Goal: Complete application form: Complete application form

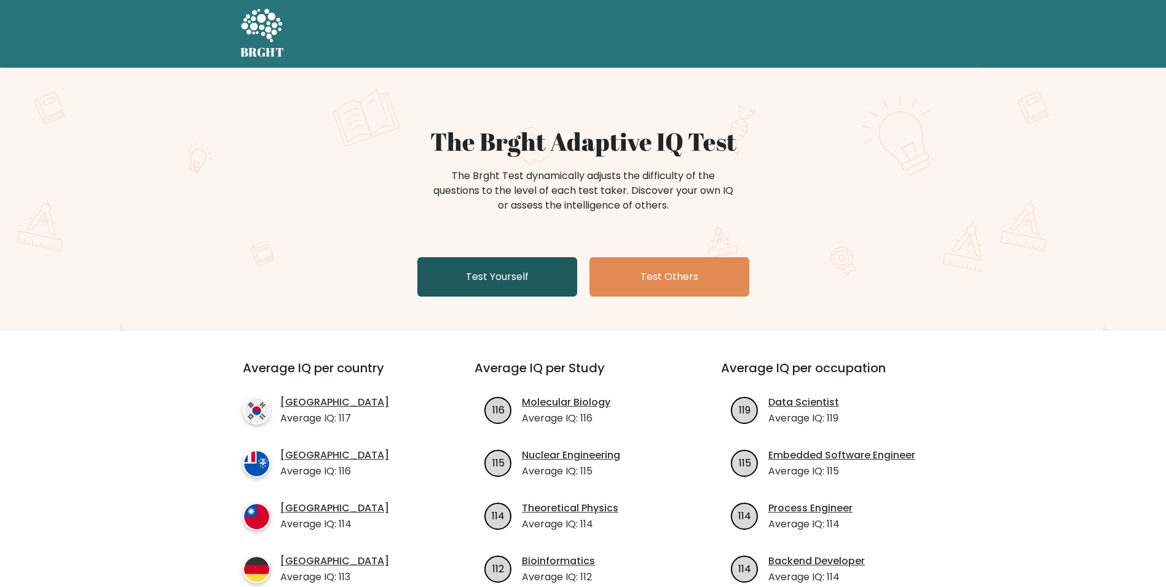
click at [509, 276] on link "Test Yourself" at bounding box center [498, 276] width 160 height 39
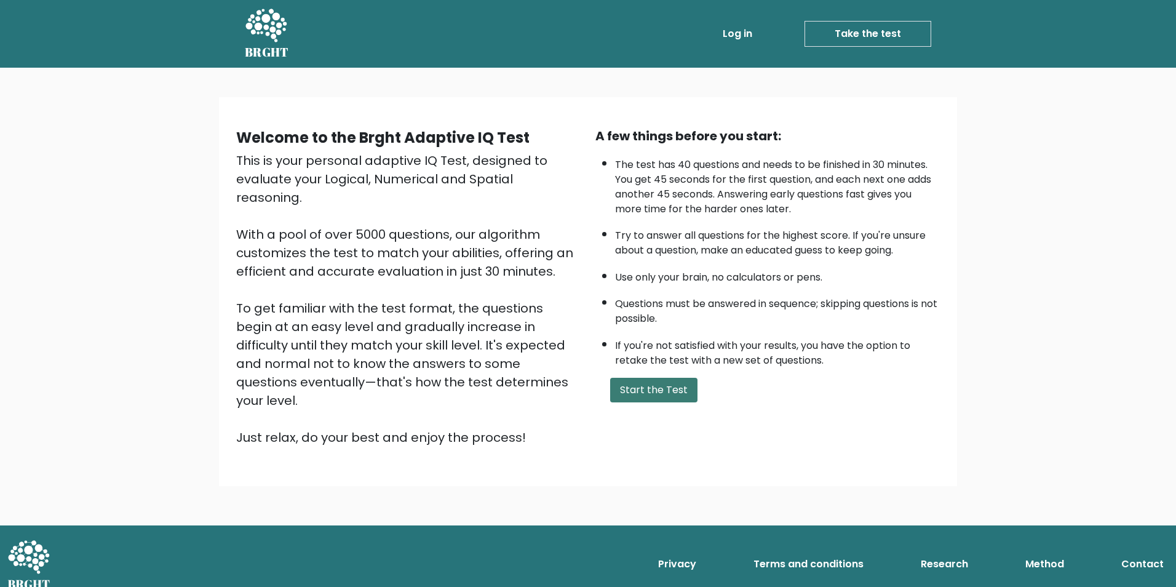
click at [662, 391] on button "Start the Test" at bounding box center [653, 390] width 87 height 25
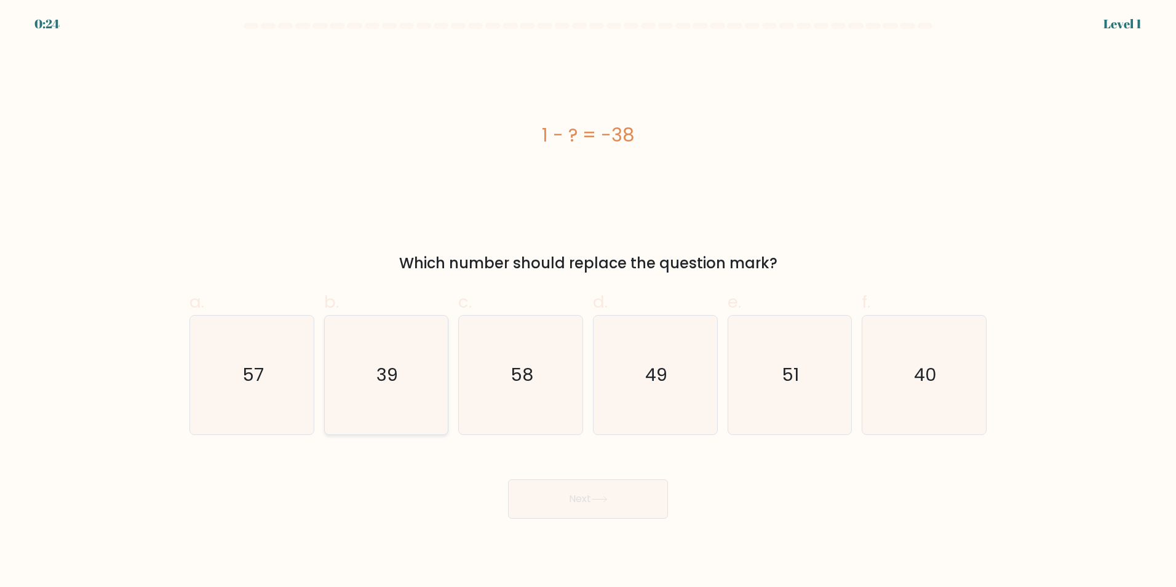
click at [392, 358] on icon "39" at bounding box center [386, 374] width 119 height 119
click at [588, 301] on input "b. 39" at bounding box center [588, 297] width 1 height 8
radio input "true"
click at [568, 510] on button "Next" at bounding box center [588, 498] width 160 height 39
click at [580, 506] on button "Next" at bounding box center [588, 498] width 160 height 39
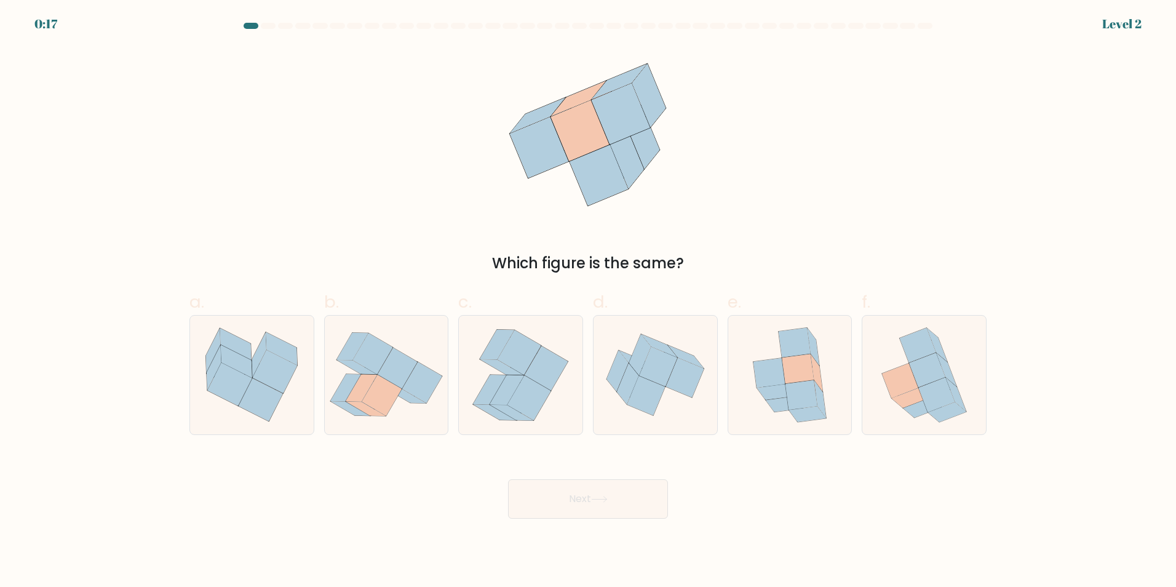
click at [618, 505] on button "Next" at bounding box center [588, 498] width 160 height 39
click at [829, 390] on icon at bounding box center [789, 374] width 97 height 119
click at [588, 301] on input "e." at bounding box center [588, 297] width 1 height 8
radio input "true"
click at [585, 506] on button "Next" at bounding box center [588, 498] width 160 height 39
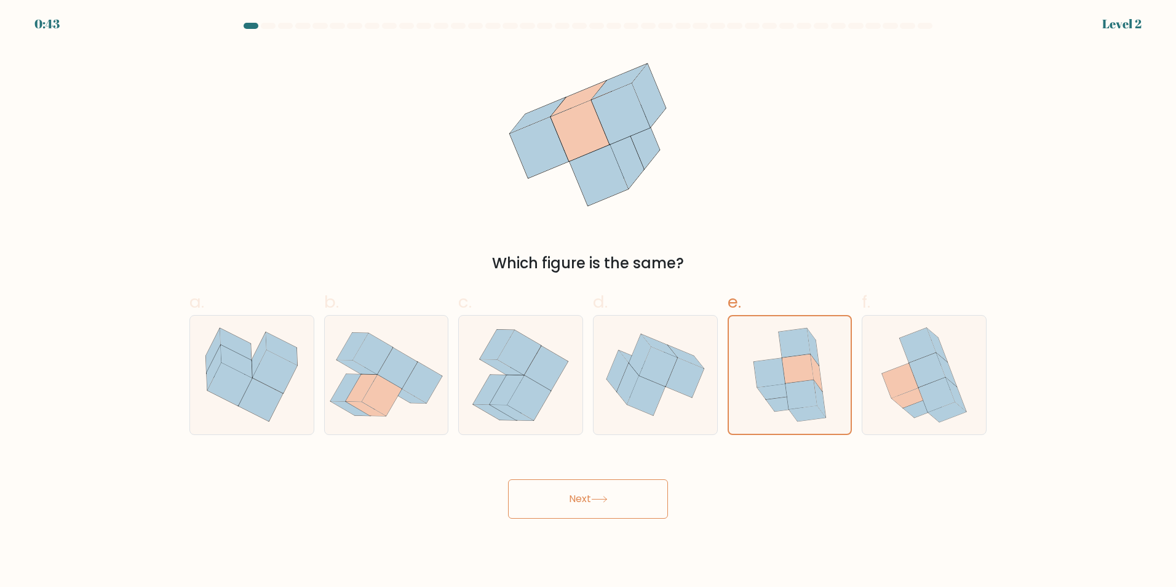
click at [599, 499] on icon at bounding box center [599, 499] width 17 height 7
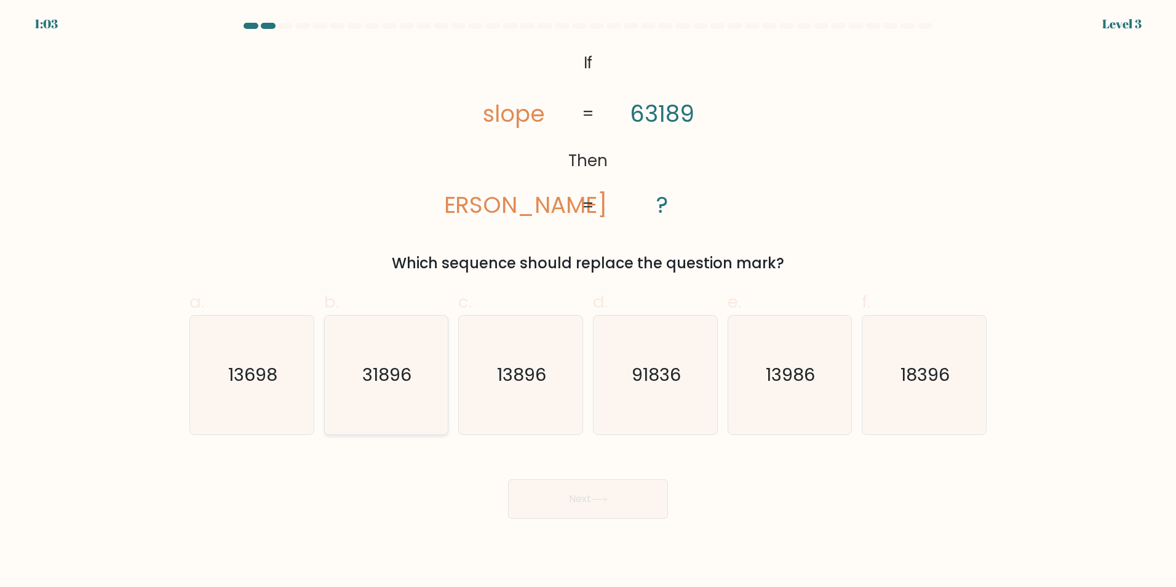
click at [402, 376] on text "31896" at bounding box center [387, 374] width 49 height 25
click at [588, 301] on input "b. 31896" at bounding box center [588, 297] width 1 height 8
radio input "true"
click at [593, 500] on button "Next" at bounding box center [588, 498] width 160 height 39
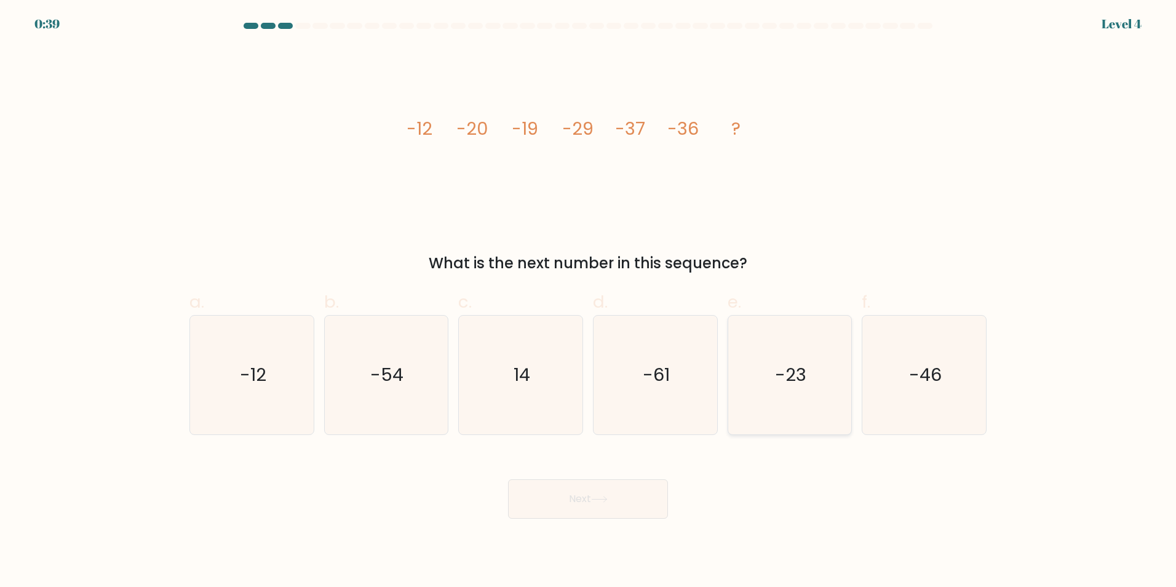
click at [841, 378] on icon "-23" at bounding box center [789, 374] width 119 height 119
click at [588, 301] on input "e. -23" at bounding box center [588, 297] width 1 height 8
radio input "true"
click at [594, 502] on button "Next" at bounding box center [588, 498] width 160 height 39
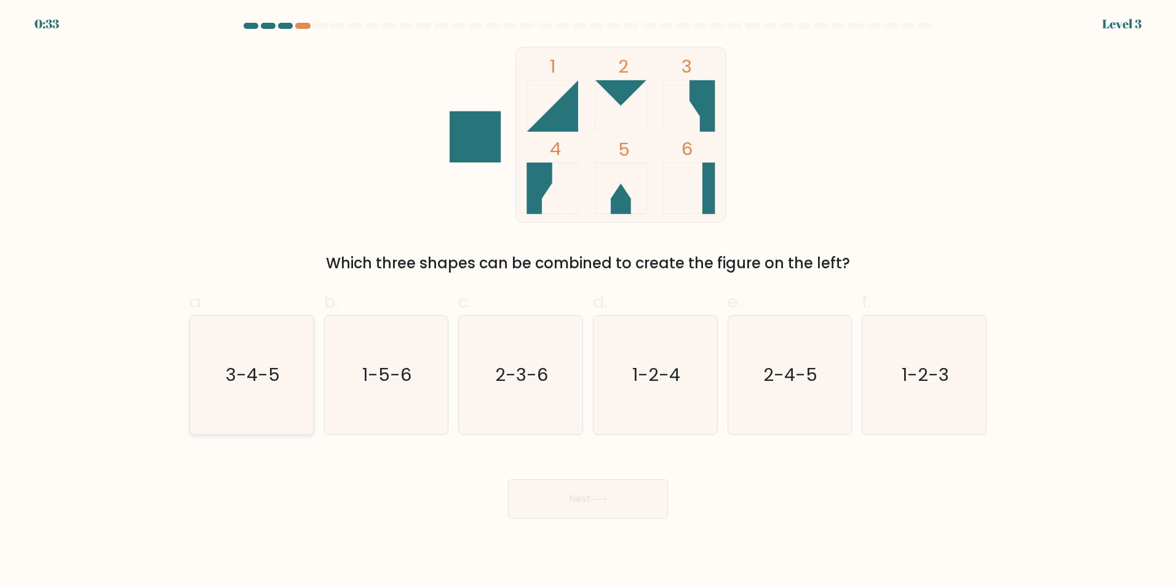
click at [238, 350] on icon "3-4-5" at bounding box center [251, 374] width 119 height 119
click at [588, 301] on input "a. 3-4-5" at bounding box center [588, 297] width 1 height 8
radio input "true"
click at [611, 504] on button "Next" at bounding box center [588, 498] width 160 height 39
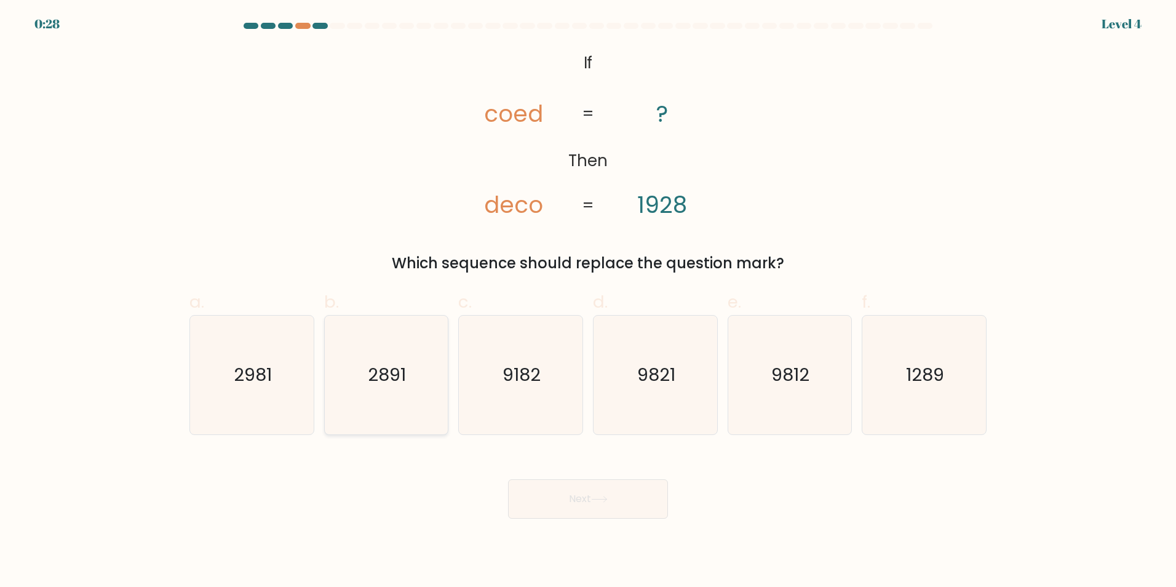
click at [395, 357] on icon "2891" at bounding box center [386, 374] width 119 height 119
click at [588, 301] on input "b. 2891" at bounding box center [588, 297] width 1 height 8
radio input "true"
click at [550, 486] on button "Next" at bounding box center [588, 498] width 160 height 39
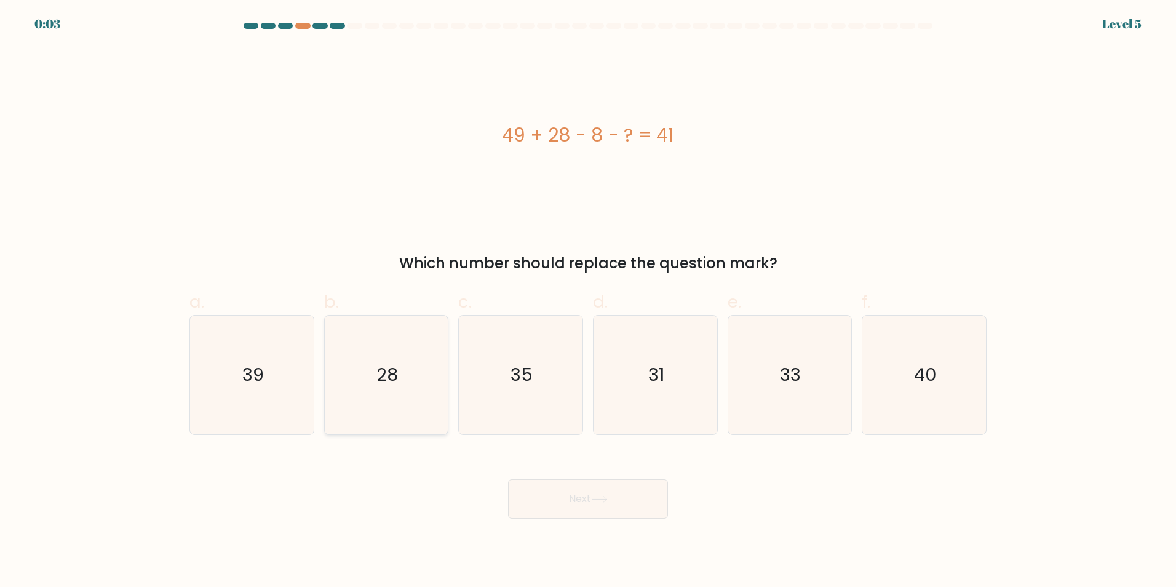
click at [400, 381] on icon "28" at bounding box center [386, 374] width 119 height 119
click at [588, 301] on input "b. 28" at bounding box center [588, 297] width 1 height 8
radio input "true"
click at [599, 502] on icon at bounding box center [599, 499] width 17 height 7
click at [552, 499] on button "Next" at bounding box center [588, 498] width 160 height 39
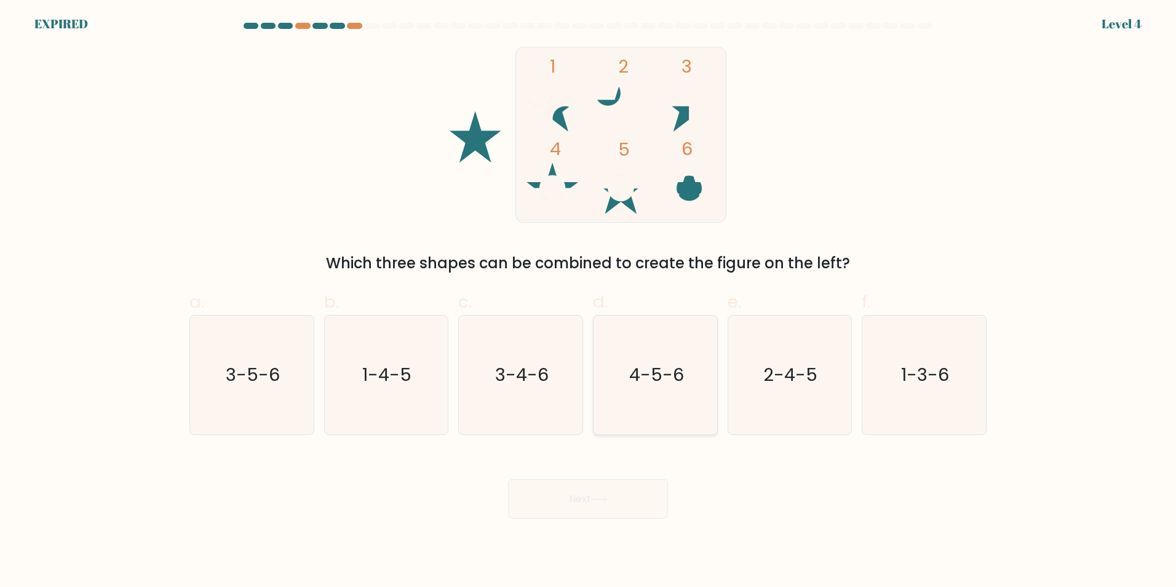
click at [678, 378] on text "4-5-6" at bounding box center [656, 374] width 55 height 25
click at [588, 301] on input "d. 4-5-6" at bounding box center [588, 297] width 1 height 8
radio input "true"
click at [609, 504] on div "Next" at bounding box center [588, 483] width 812 height 69
click at [657, 362] on icon "4-5-6" at bounding box center [654, 374] width 117 height 117
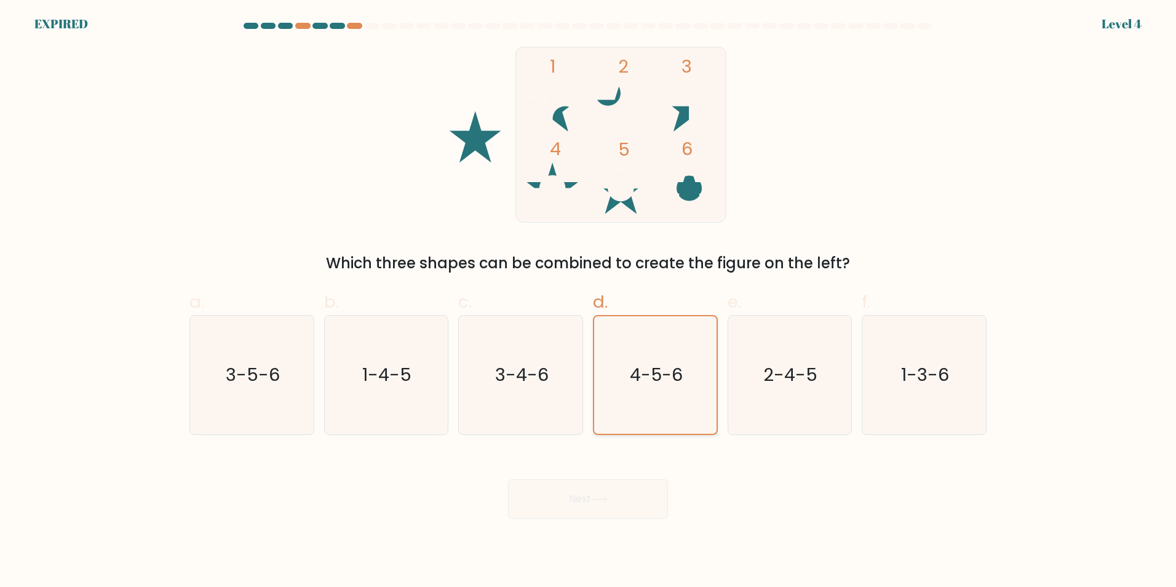
click at [588, 301] on input "d. 4-5-6" at bounding box center [588, 297] width 1 height 8
click at [643, 494] on div "Next" at bounding box center [588, 483] width 812 height 69
click at [658, 366] on text "4-5-6" at bounding box center [656, 374] width 53 height 25
click at [588, 301] on input "d. 4-5-6" at bounding box center [588, 297] width 1 height 8
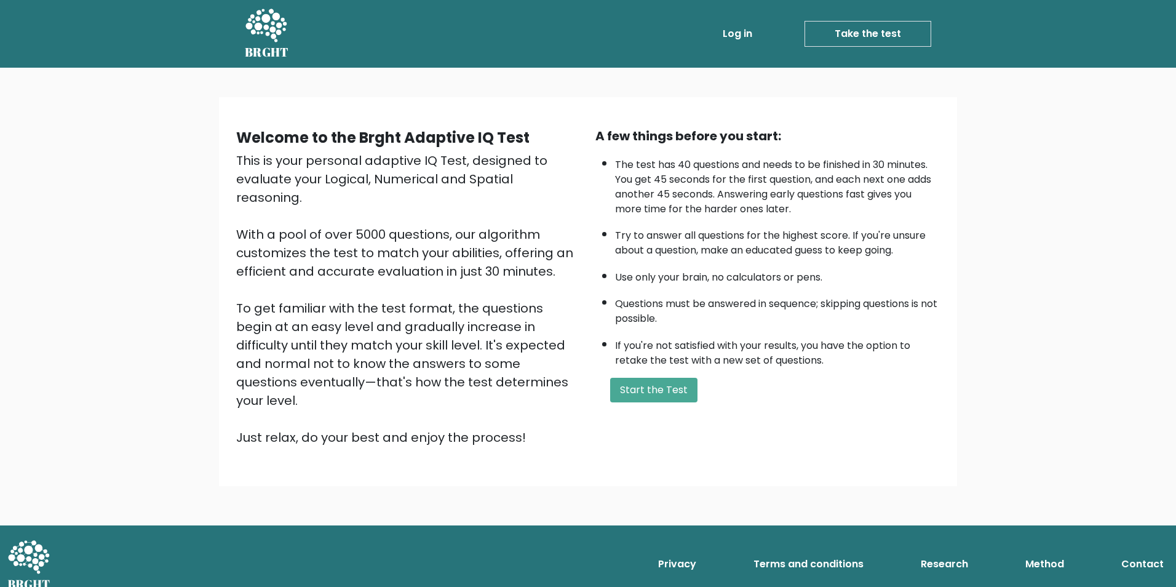
click at [647, 403] on div "A few things before you start: The test has 40 questions and needs to be finish…" at bounding box center [767, 287] width 359 height 320
click at [631, 401] on button "Start the Test" at bounding box center [653, 390] width 87 height 25
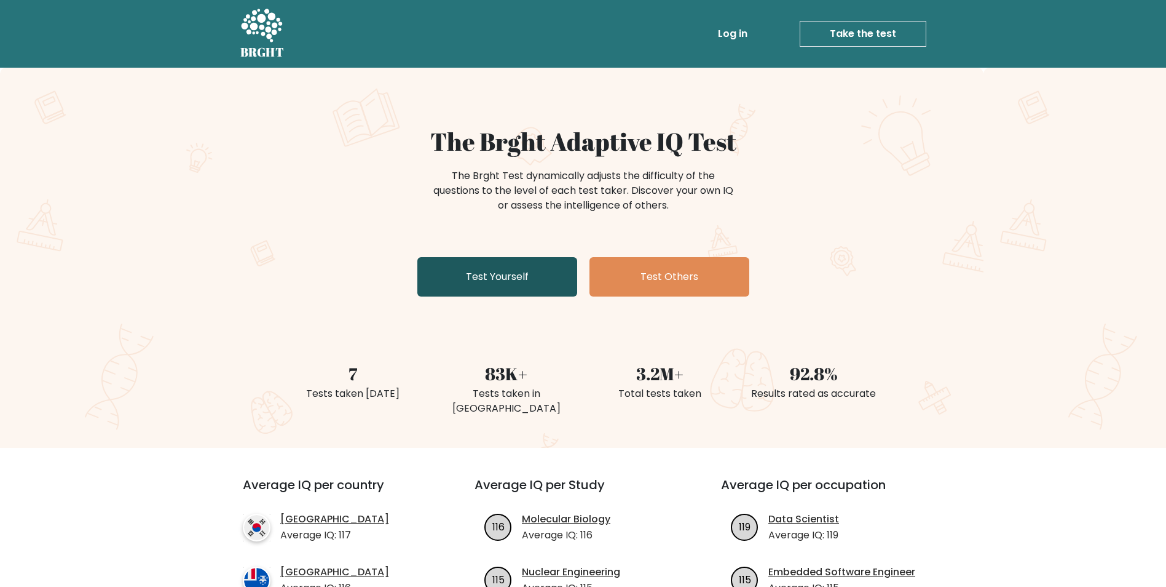
click at [491, 281] on link "Test Yourself" at bounding box center [498, 276] width 160 height 39
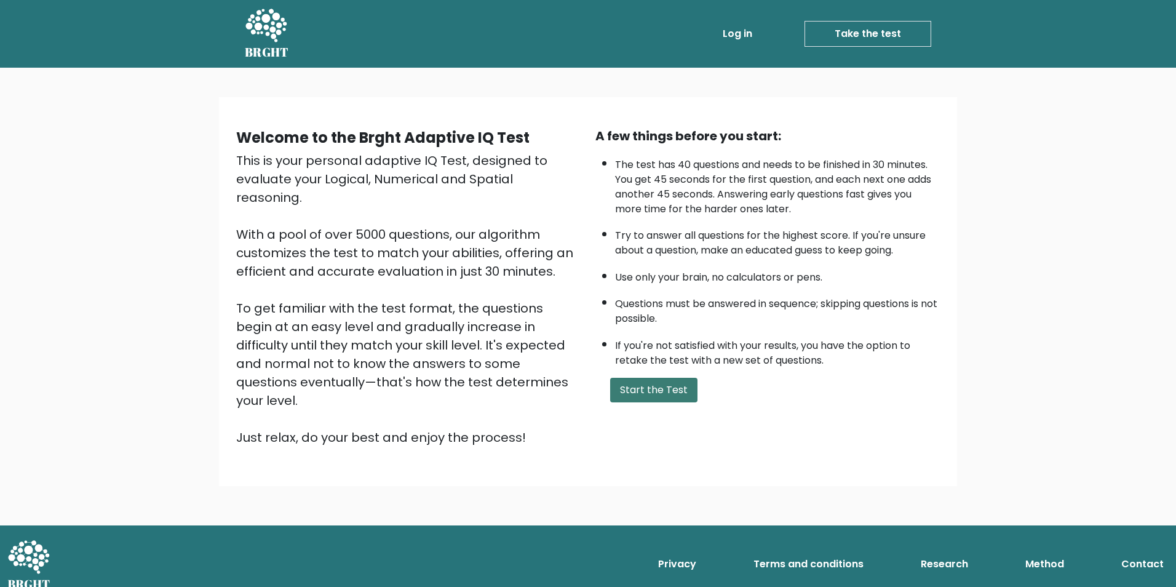
click at [663, 396] on button "Start the Test" at bounding box center [653, 390] width 87 height 25
